Goal: Check status: Check status

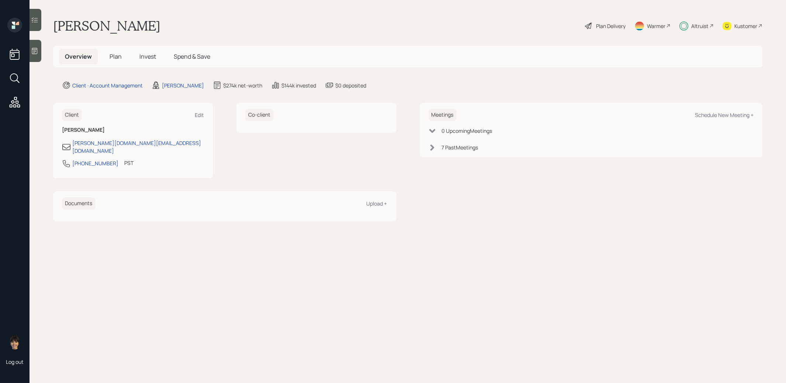
click at [147, 55] on span "Invest" at bounding box center [147, 56] width 17 height 8
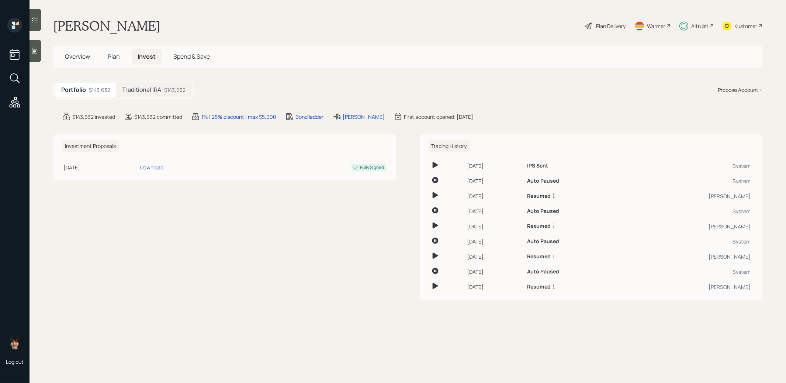
click at [160, 87] on h5 "Traditional IRA" at bounding box center [141, 89] width 39 height 7
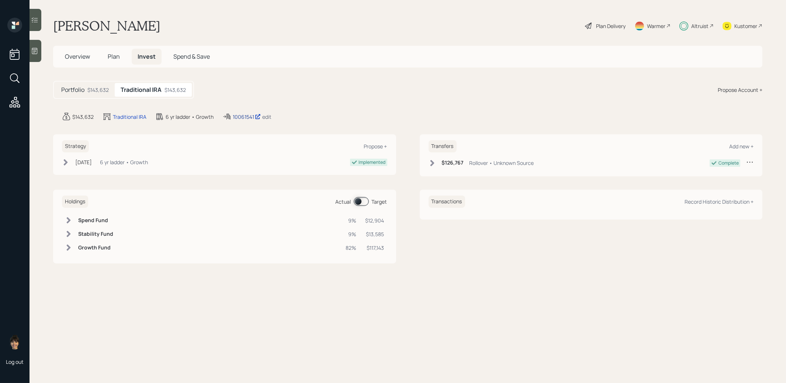
click at [243, 118] on div "10061541" at bounding box center [247, 117] width 28 height 8
click at [243, 115] on div "10061541" at bounding box center [247, 117] width 28 height 8
